Goal: Information Seeking & Learning: Learn about a topic

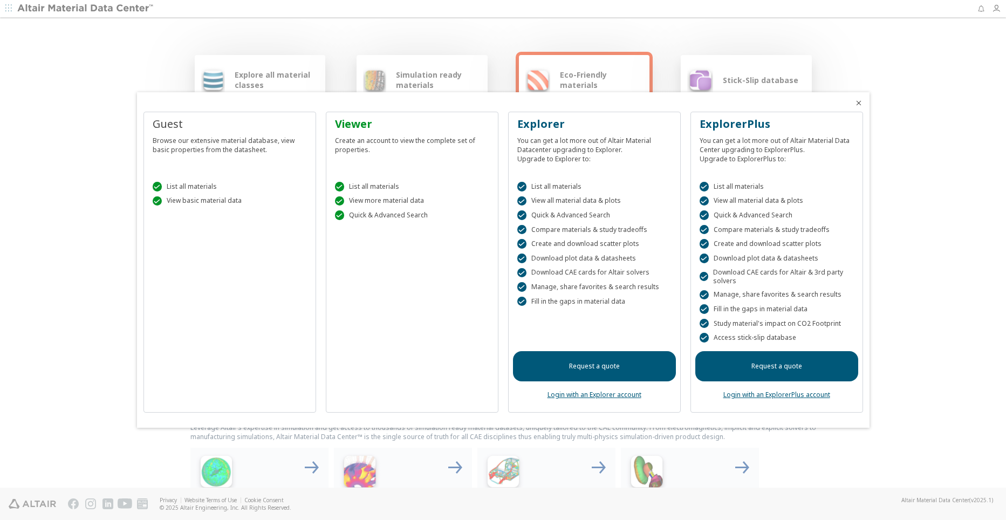
click at [288, 146] on div "Browse our extensive material database, view basic properties from the datashee…" at bounding box center [230, 143] width 154 height 23
click at [377, 147] on div "Create an account to view the complete set of properties." at bounding box center [412, 143] width 154 height 23
click at [380, 135] on div "Create an account to view the complete set of properties." at bounding box center [412, 143] width 154 height 23
click at [854, 101] on icon "Close" at bounding box center [858, 103] width 9 height 9
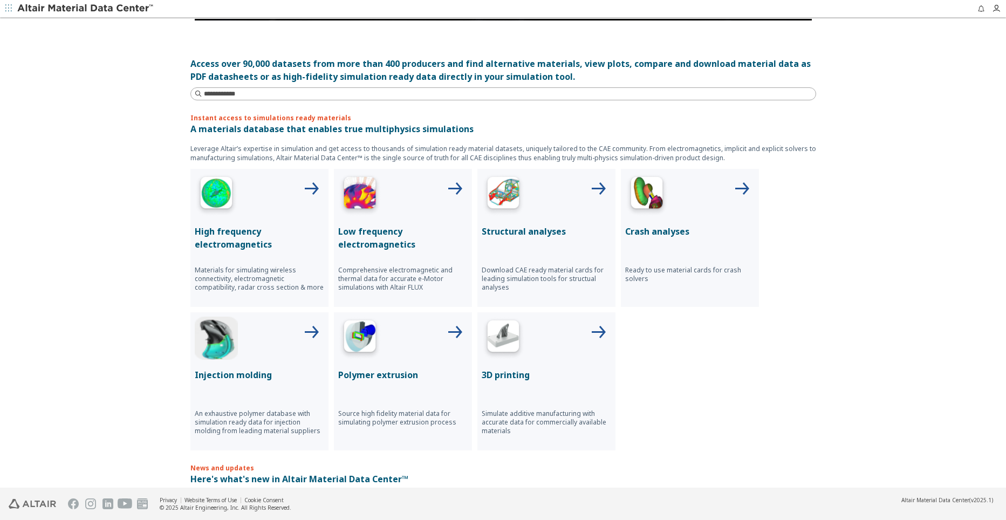
scroll to position [225, 0]
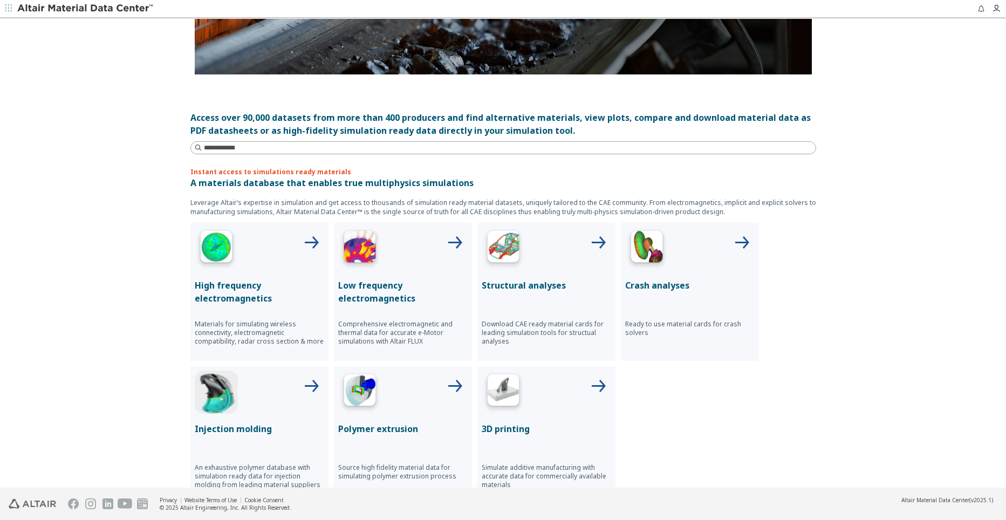
click at [570, 243] on div at bounding box center [546, 248] width 129 height 43
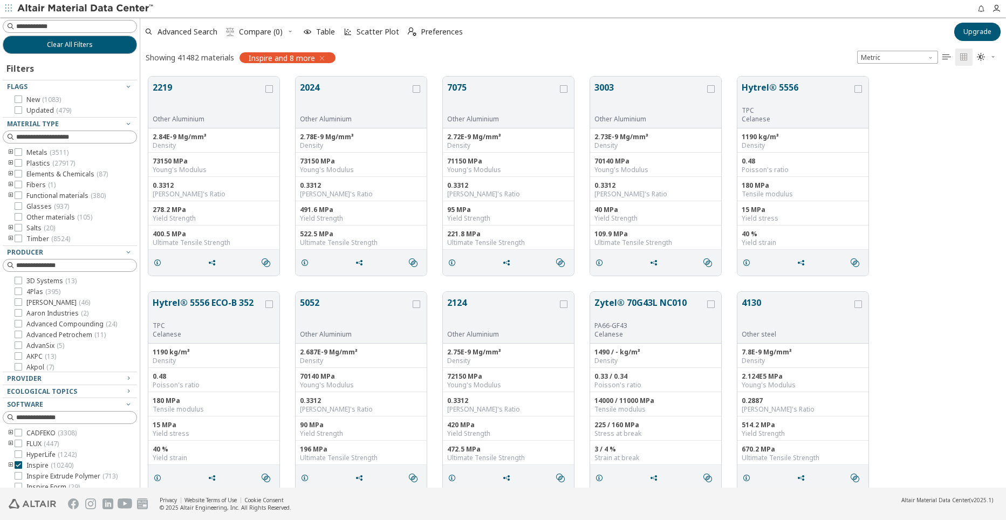
click at [908, 50] on div "Metric   " at bounding box center [929, 57] width 154 height 17
click at [902, 58] on span "Metric" at bounding box center [897, 57] width 81 height 13
